Goal: Task Accomplishment & Management: Use online tool/utility

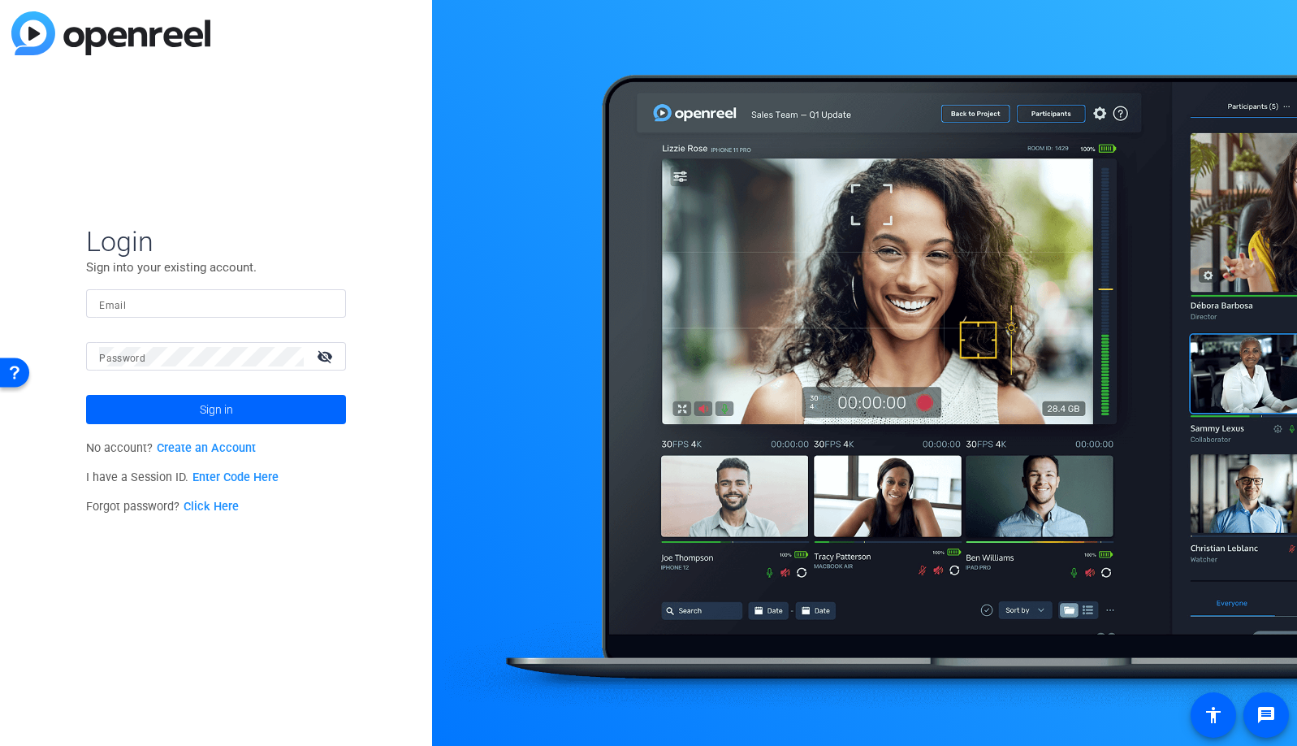
click at [224, 297] on input "Email" at bounding box center [216, 303] width 234 height 19
click at [316, 304] on img at bounding box center [318, 303] width 11 height 19
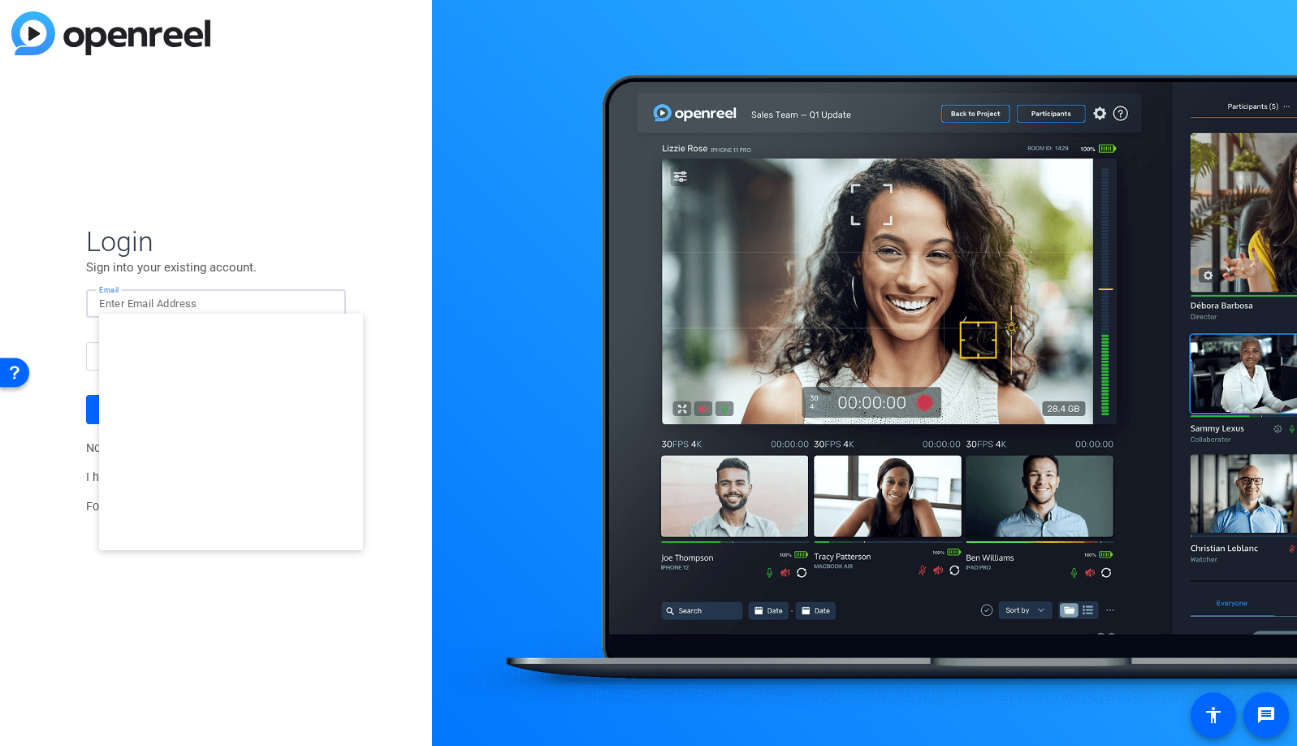
type input "[EMAIL_ADDRESS][DOMAIN_NAME]"
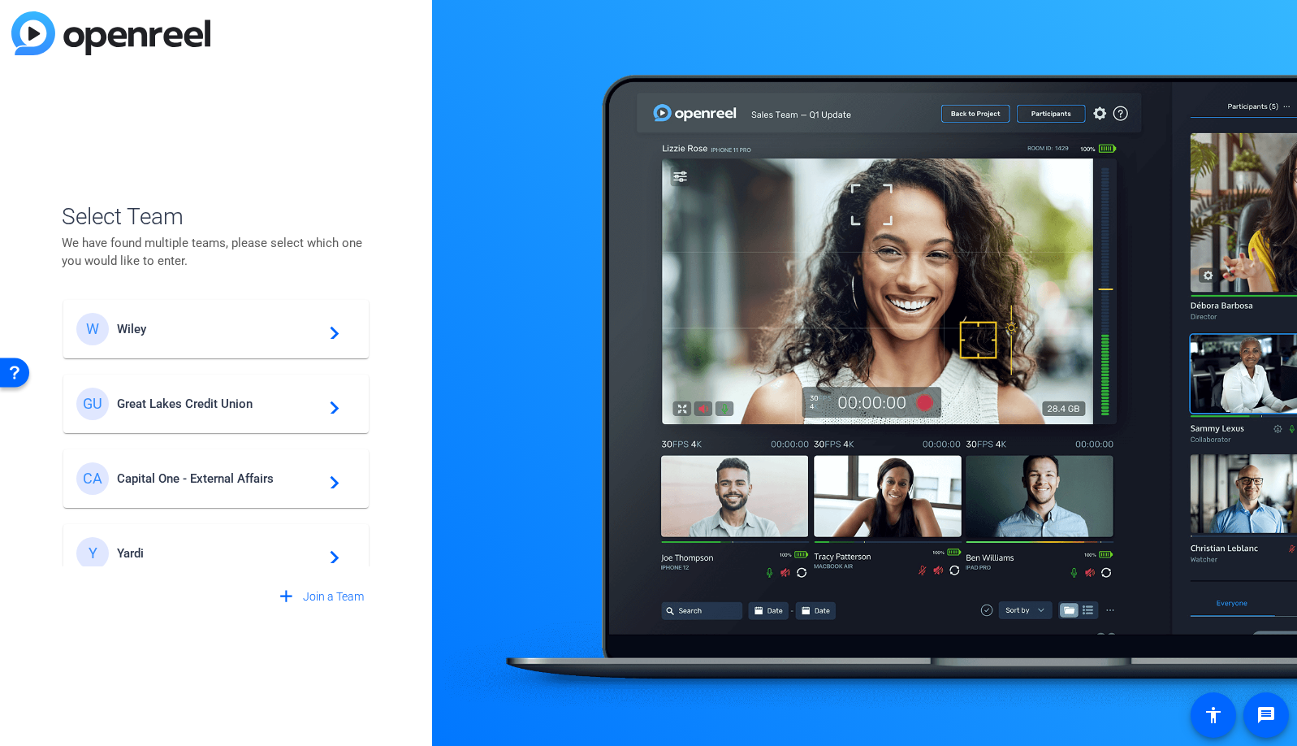
click at [218, 404] on span "Great Lakes Credit Union" at bounding box center [218, 403] width 203 height 15
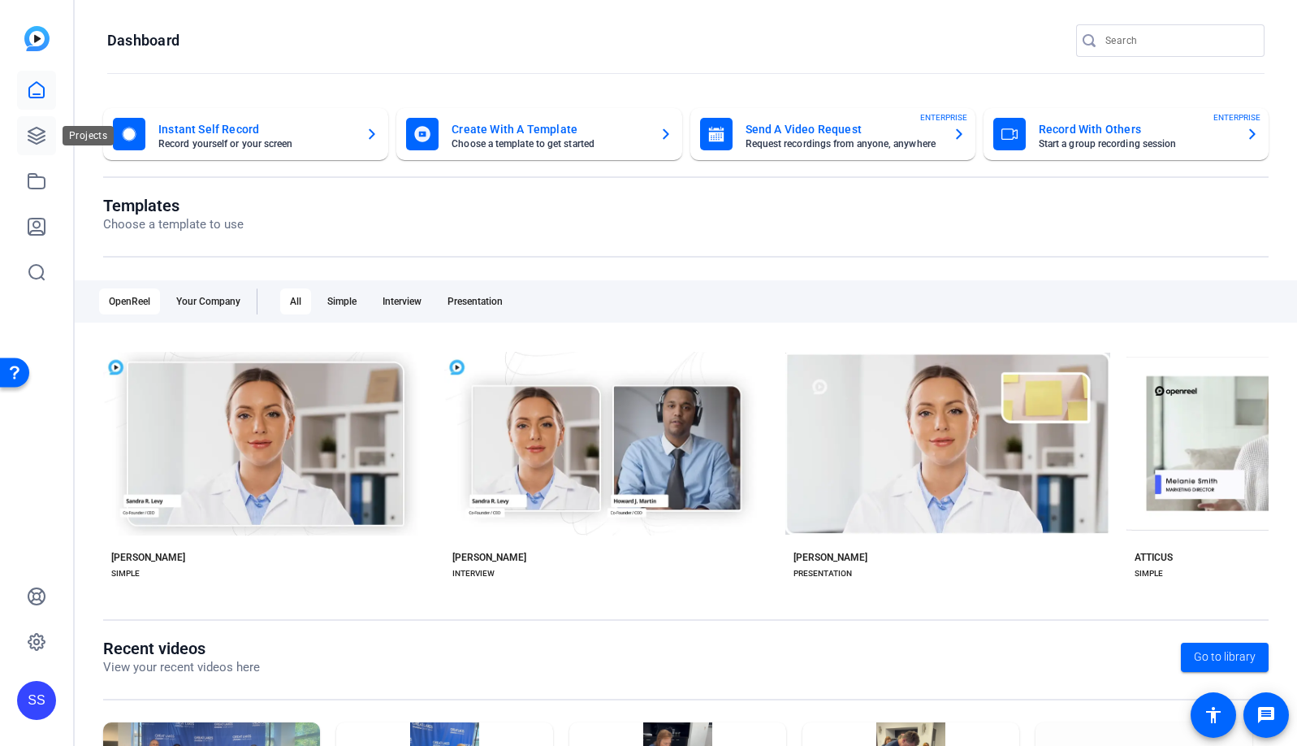
click at [36, 137] on icon at bounding box center [36, 135] width 19 height 19
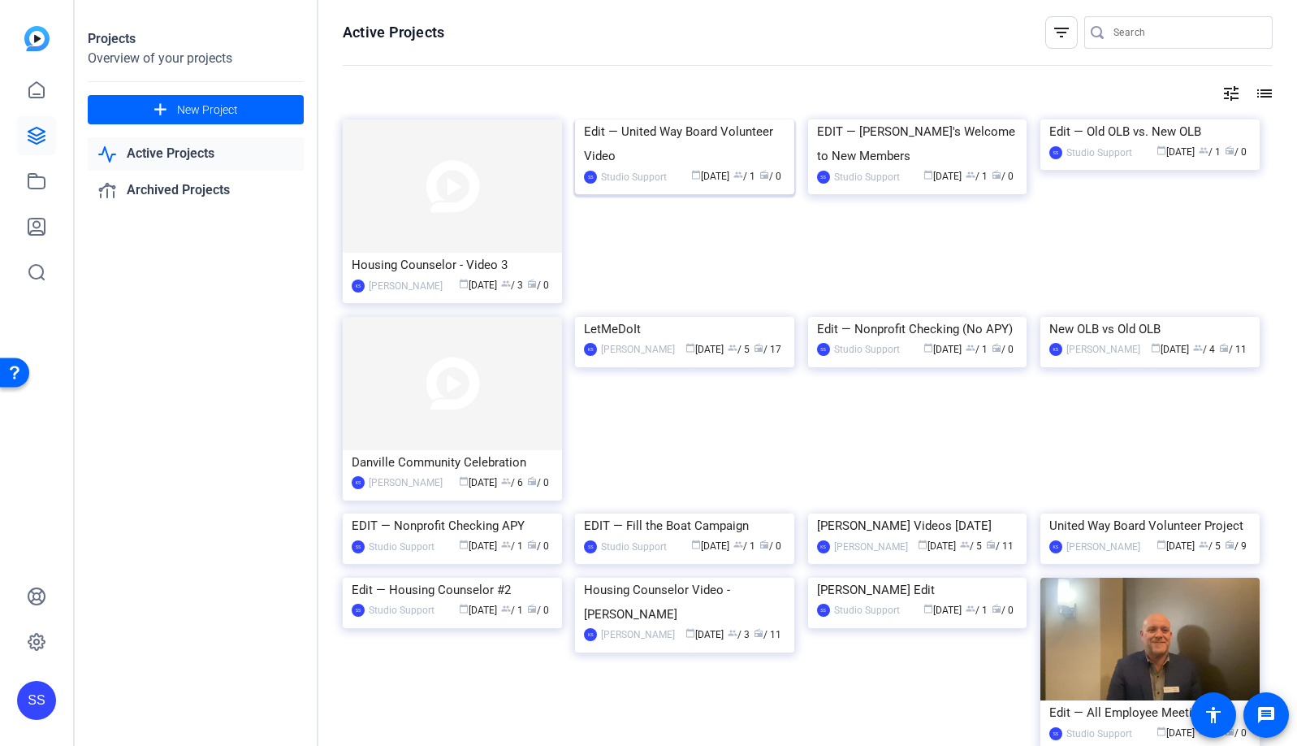
click at [710, 119] on img at bounding box center [684, 119] width 219 height 0
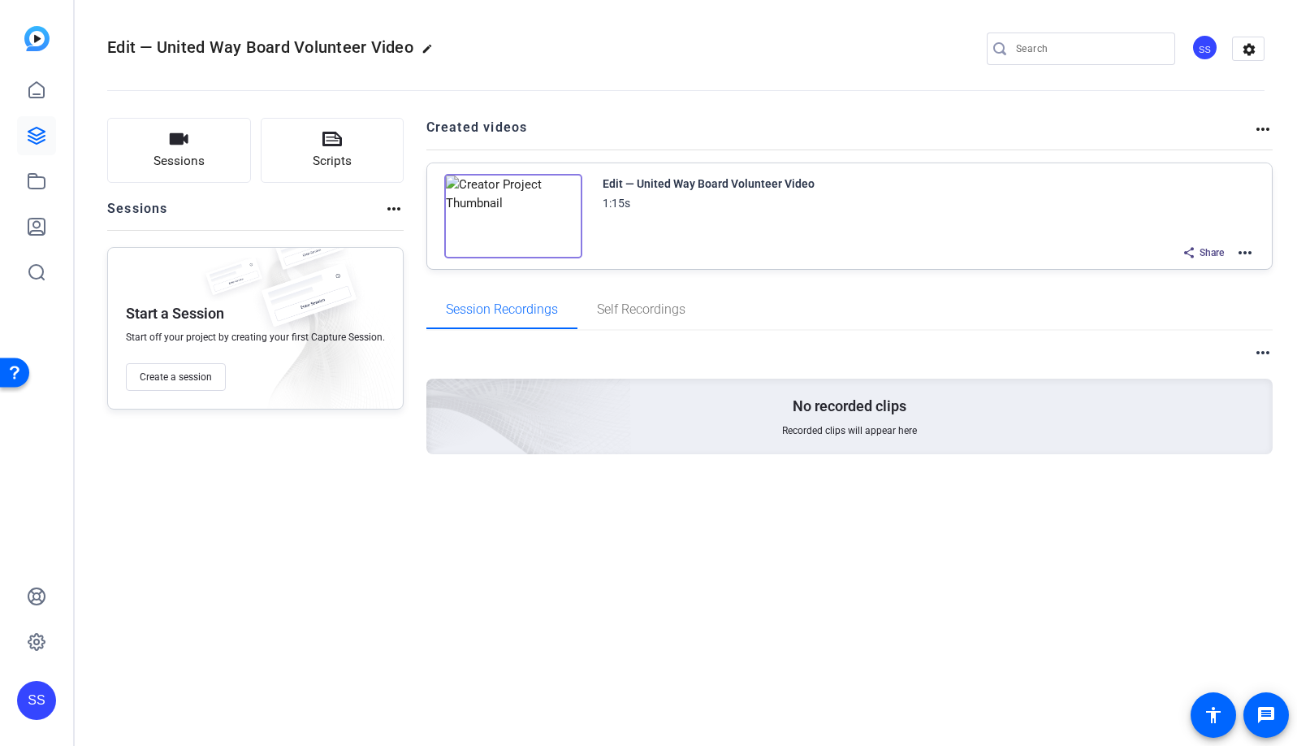
click at [1239, 253] on mat-icon "more_horiz" at bounding box center [1244, 252] width 19 height 19
click at [1231, 269] on span "Edit in Creator" at bounding box center [1185, 271] width 113 height 19
click at [1250, 257] on mat-icon "more_horiz" at bounding box center [1244, 252] width 19 height 19
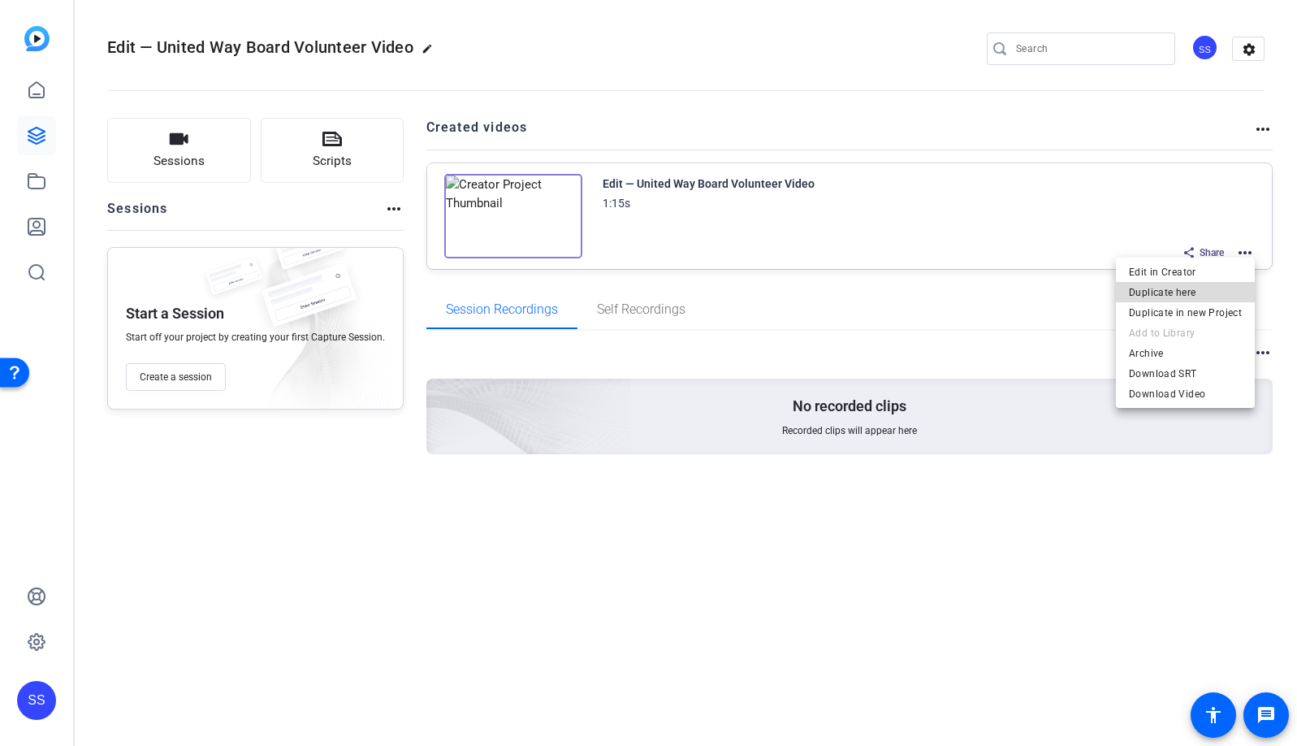
click at [1217, 287] on span "Duplicate here" at bounding box center [1185, 292] width 113 height 19
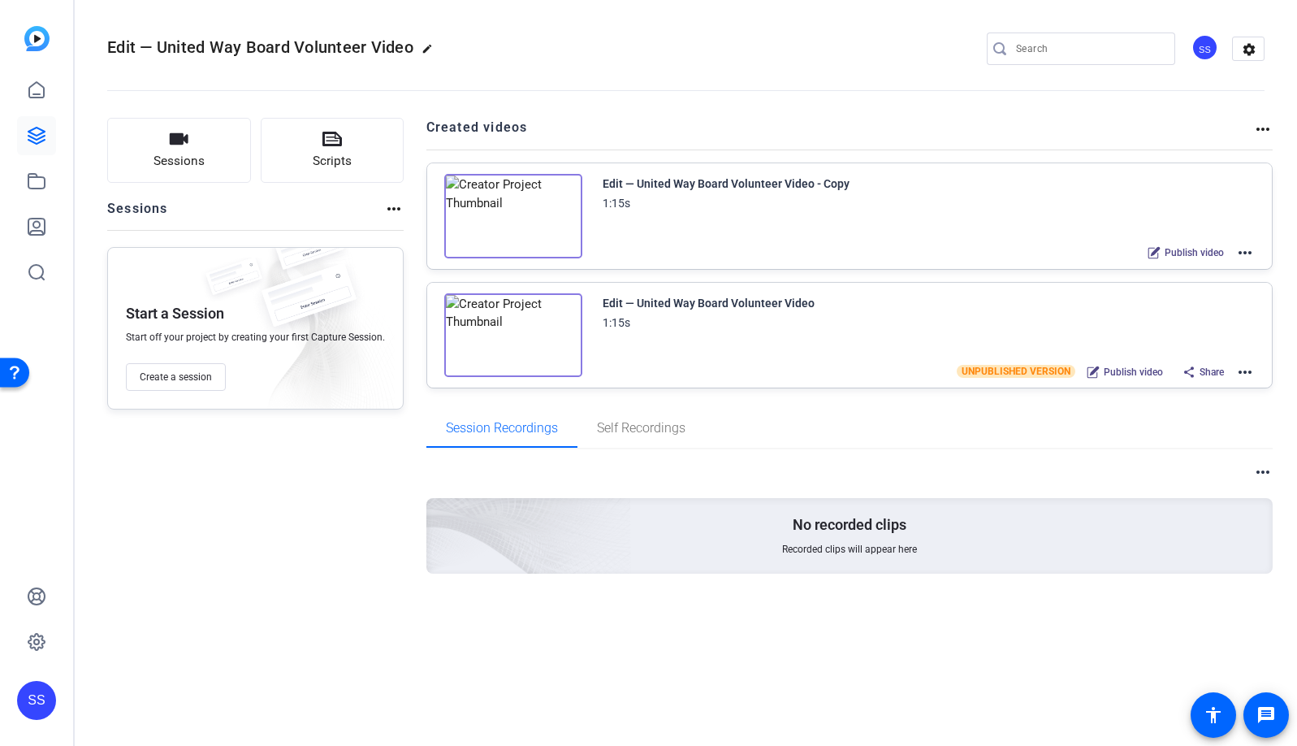
click at [1240, 251] on mat-icon "more_horiz" at bounding box center [1244, 252] width 19 height 19
click at [1195, 272] on span "Edit in Creator" at bounding box center [1185, 271] width 113 height 19
